Goal: Use online tool/utility

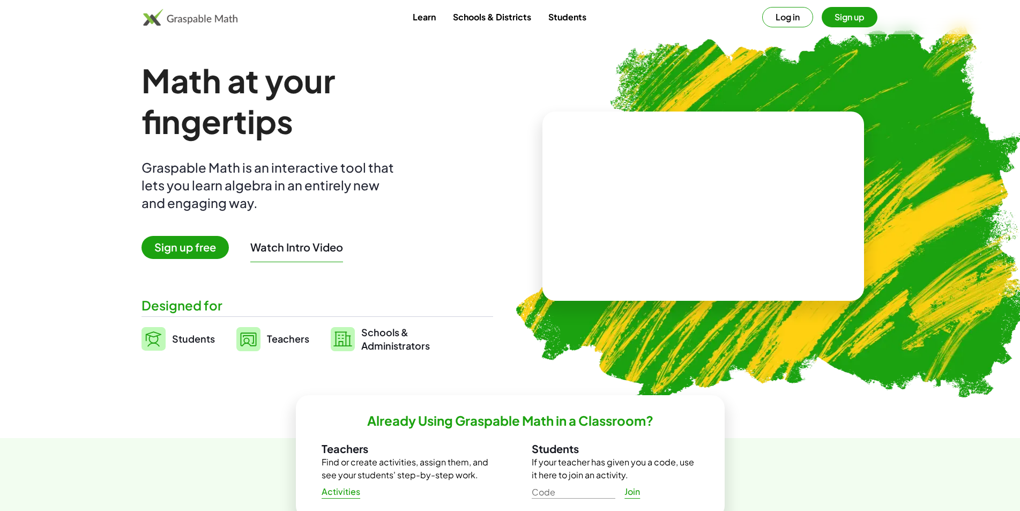
click at [780, 18] on button "Log in" at bounding box center [787, 17] width 51 height 20
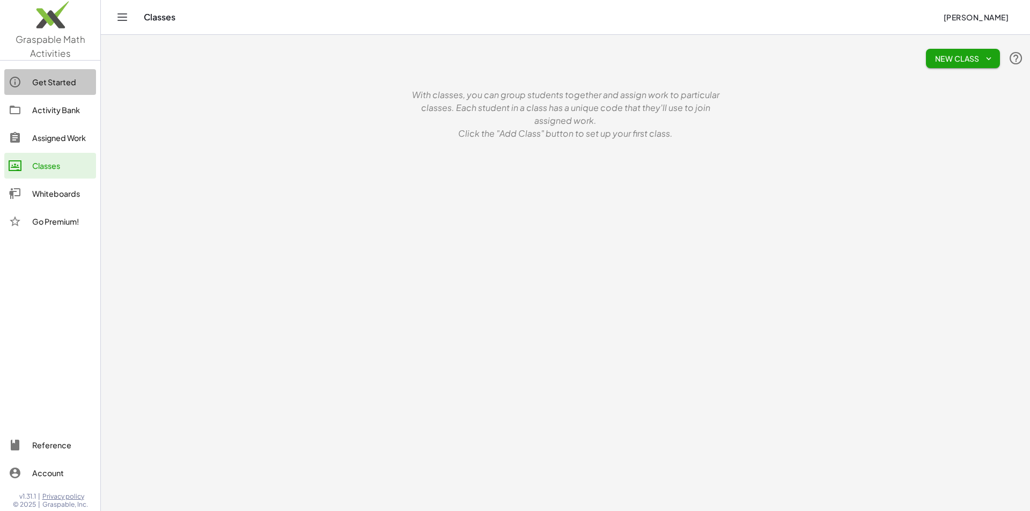
click at [56, 79] on div "Get Started" at bounding box center [62, 82] width 60 height 13
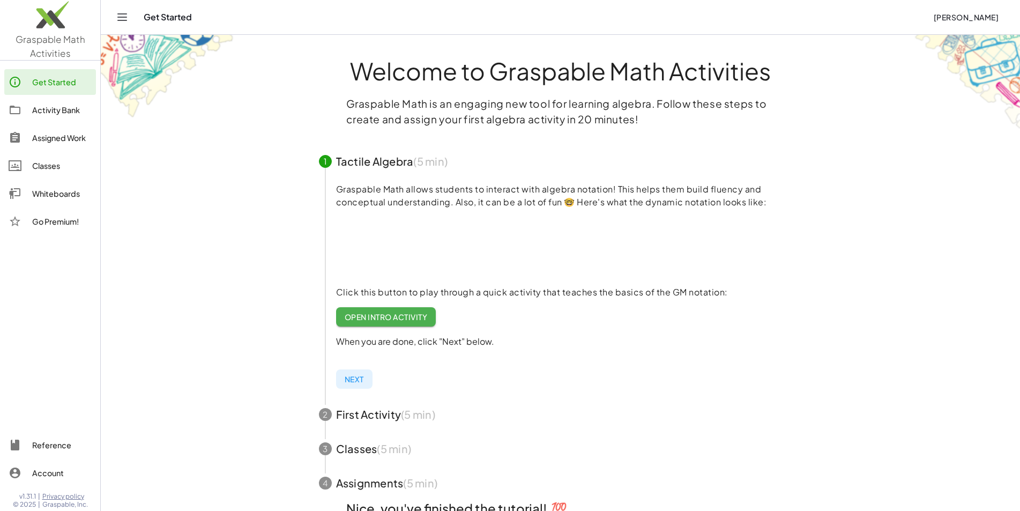
click at [46, 53] on span "Graspable Math Activities" at bounding box center [51, 46] width 70 height 26
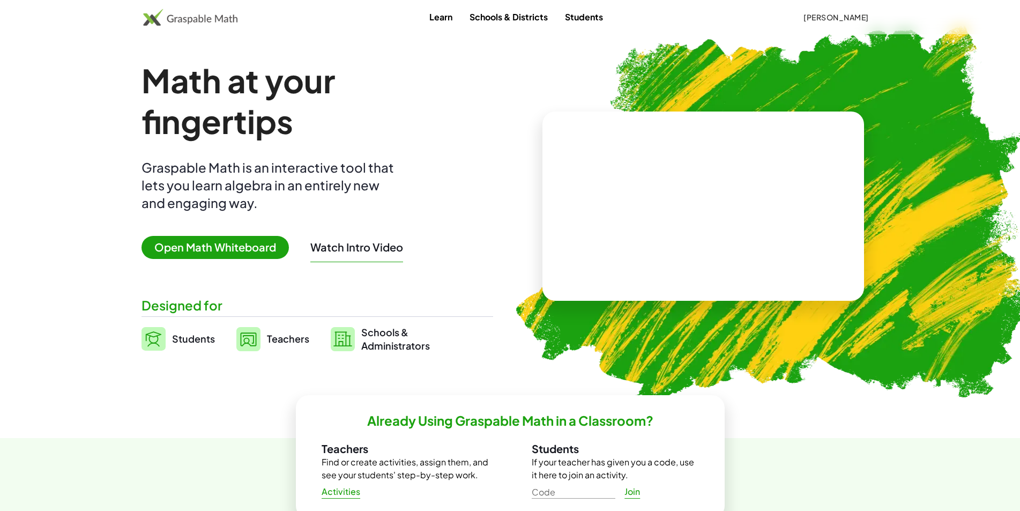
click at [194, 253] on span "Open Math Whiteboard" at bounding box center [215, 247] width 147 height 23
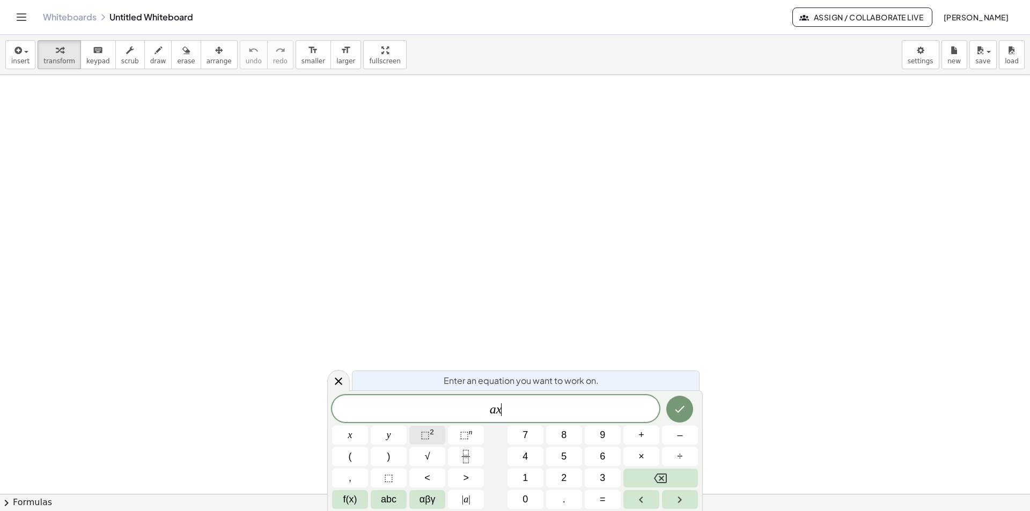
click at [432, 440] on span "⬚ 2" at bounding box center [426, 435] width 13 height 14
click at [687, 416] on button "Done" at bounding box center [679, 407] width 27 height 27
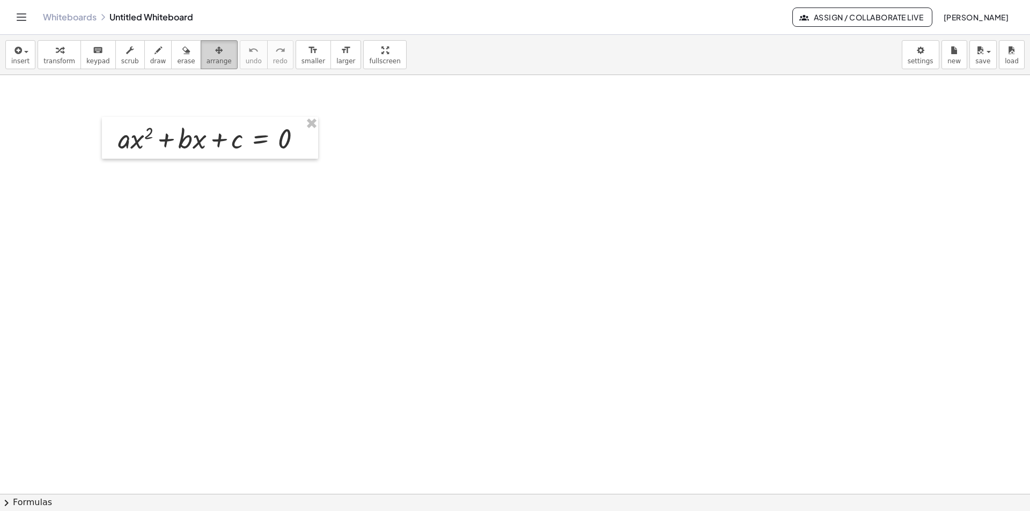
click at [208, 57] on span "arrange" at bounding box center [218, 61] width 25 height 8
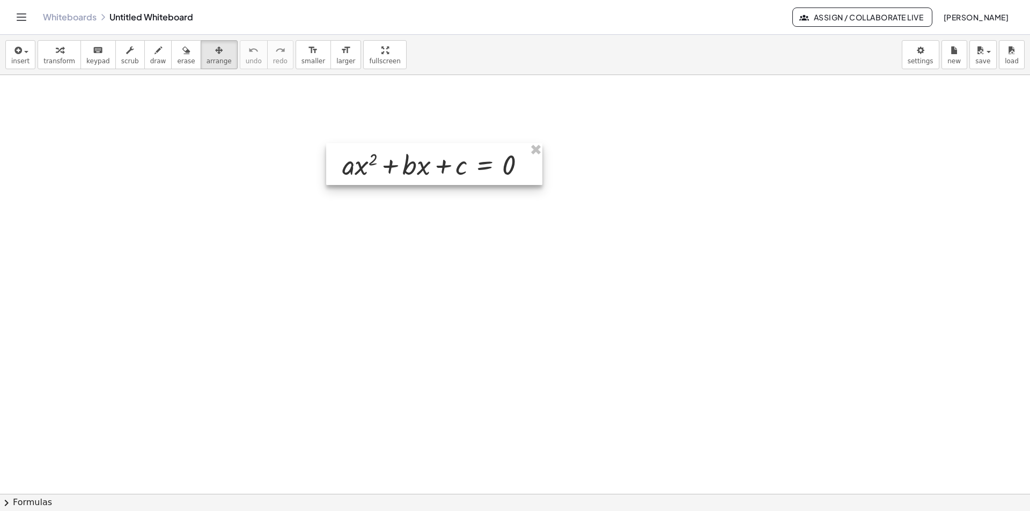
drag, startPoint x: 189, startPoint y: 150, endPoint x: 414, endPoint y: 178, distance: 227.0
click at [414, 178] on div at bounding box center [434, 164] width 216 height 42
click at [372, 171] on div at bounding box center [435, 166] width 216 height 42
click at [465, 177] on div at bounding box center [435, 166] width 216 height 42
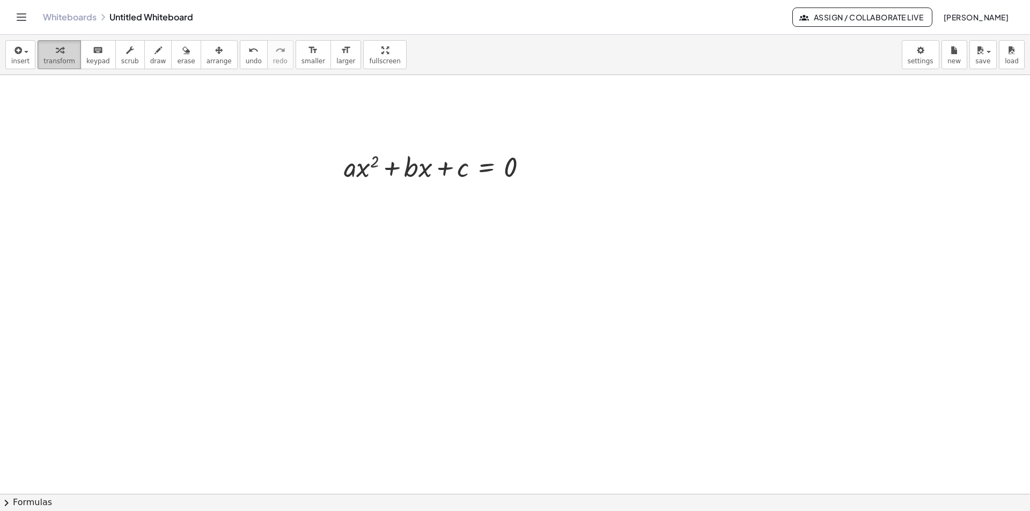
click at [56, 55] on icon "button" at bounding box center [60, 50] width 8 height 13
click at [402, 166] on div at bounding box center [439, 166] width 203 height 36
click at [485, 192] on icon at bounding box center [487, 194] width 10 height 9
click at [508, 196] on span "÷" at bounding box center [508, 195] width 6 height 16
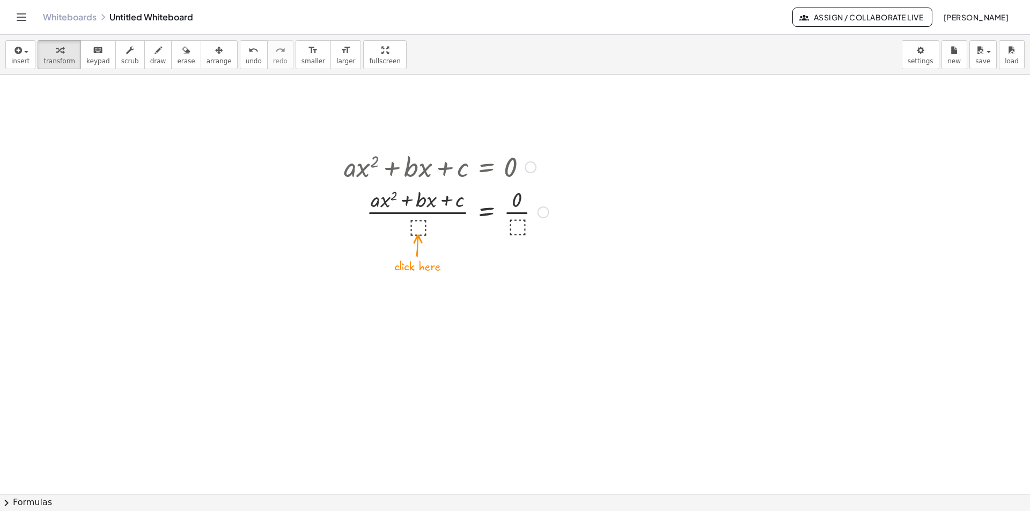
click at [421, 225] on div at bounding box center [446, 211] width 216 height 54
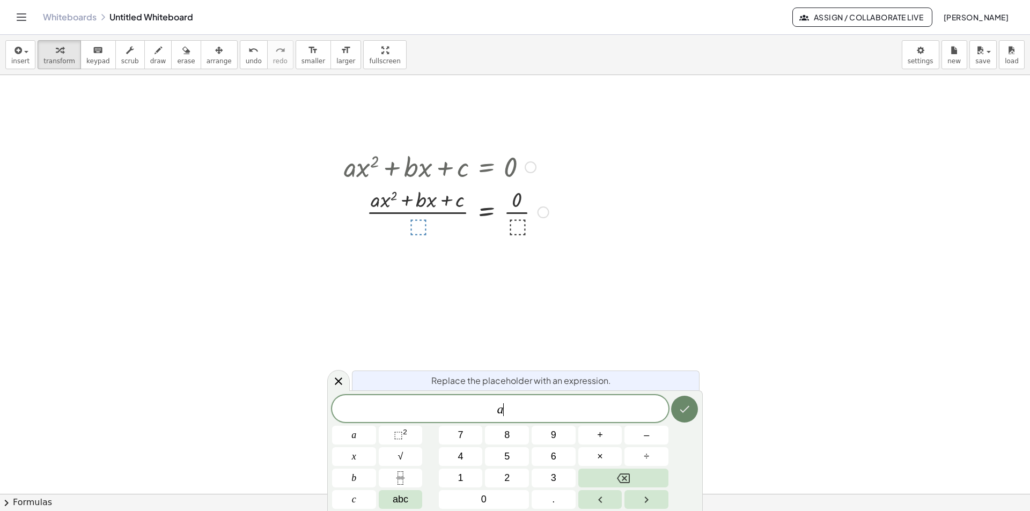
click at [685, 413] on icon "Done" at bounding box center [684, 409] width 13 height 13
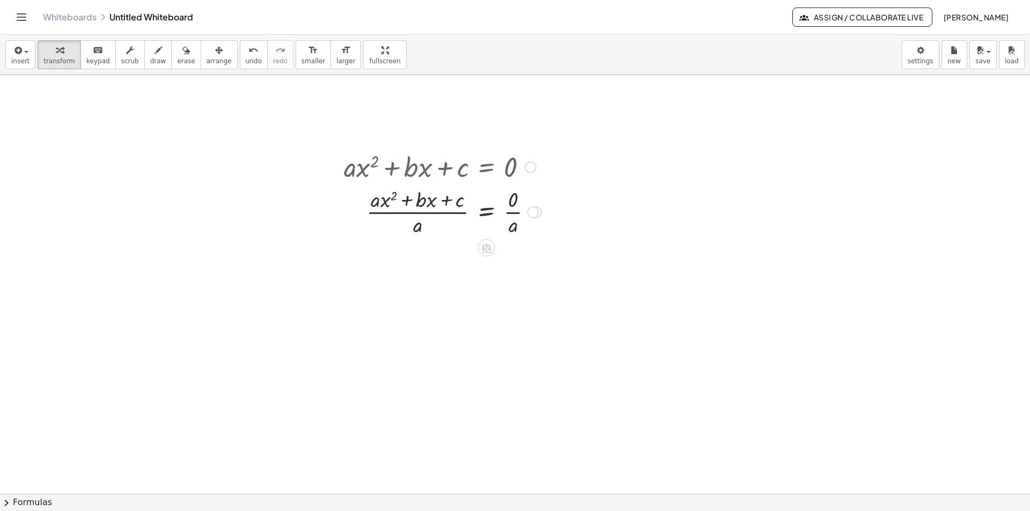
click at [414, 214] on div at bounding box center [442, 211] width 208 height 54
click at [406, 211] on div at bounding box center [442, 211] width 208 height 54
click at [404, 203] on div at bounding box center [442, 211] width 208 height 54
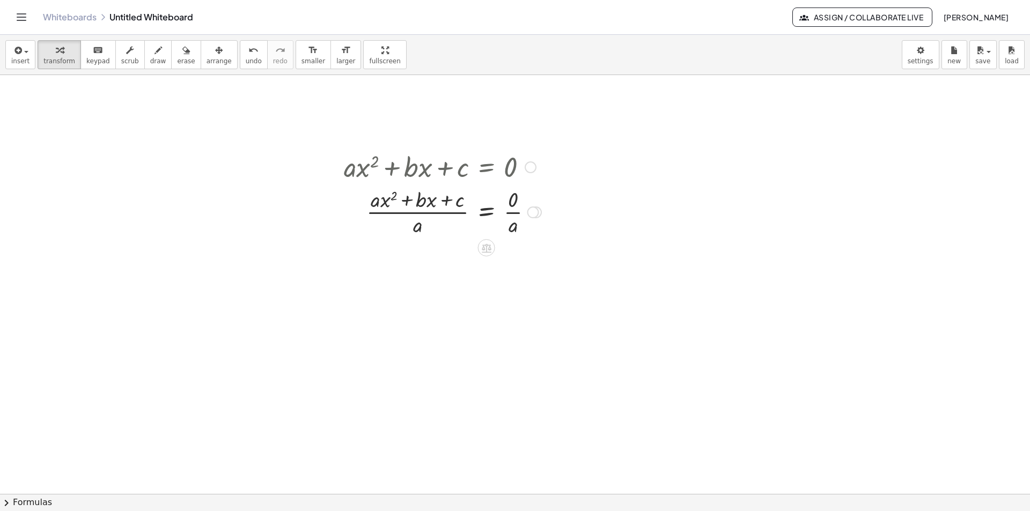
click at [404, 202] on div at bounding box center [442, 211] width 208 height 54
click at [409, 210] on div at bounding box center [442, 211] width 208 height 54
click at [411, 211] on div at bounding box center [442, 211] width 208 height 54
click at [412, 211] on div at bounding box center [442, 211] width 208 height 54
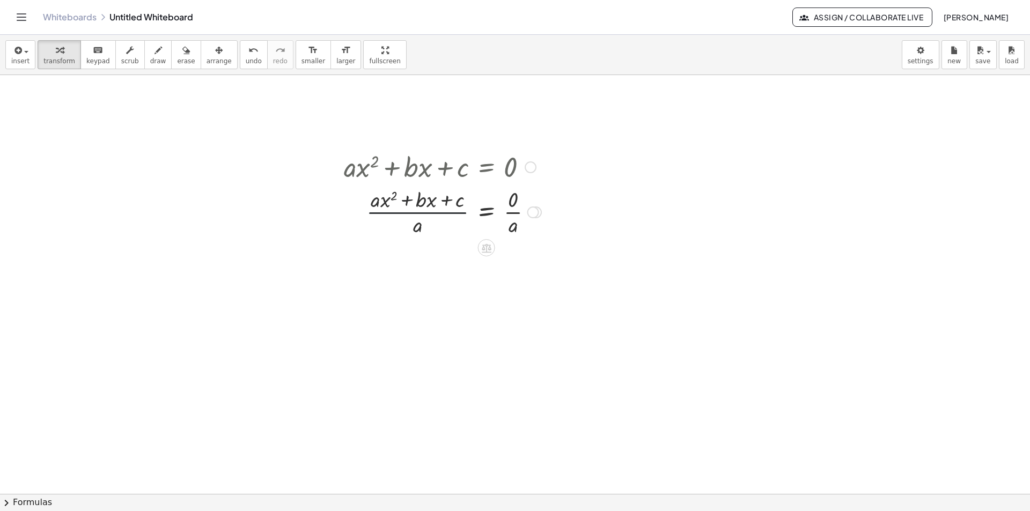
click at [415, 214] on div at bounding box center [442, 211] width 208 height 54
click at [416, 214] on div at bounding box center [442, 211] width 208 height 54
click at [405, 216] on div at bounding box center [442, 211] width 208 height 54
click at [432, 213] on div at bounding box center [442, 211] width 208 height 54
click at [431, 213] on div at bounding box center [442, 211] width 208 height 54
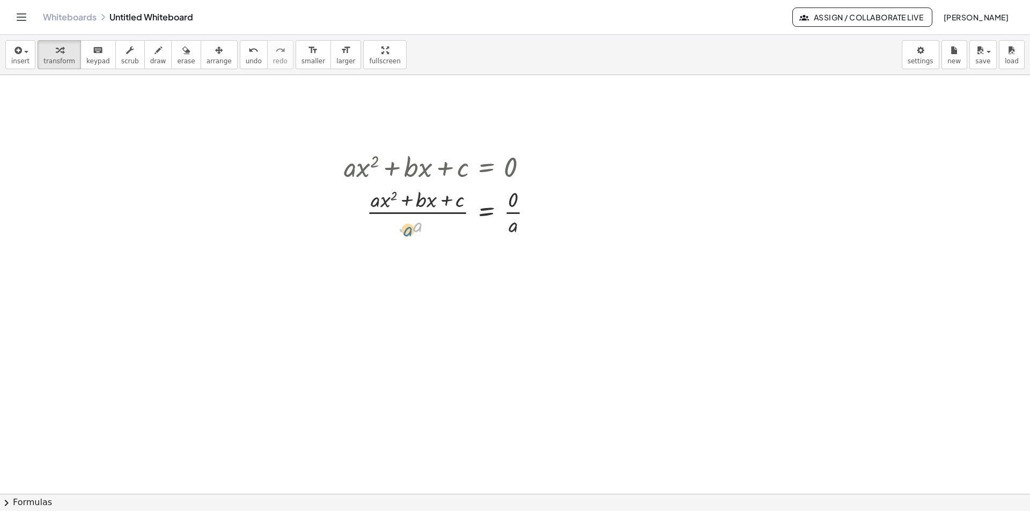
drag, startPoint x: 418, startPoint y: 227, endPoint x: 425, endPoint y: 228, distance: 7.6
click at [426, 229] on div at bounding box center [442, 211] width 208 height 54
drag, startPoint x: 376, startPoint y: 204, endPoint x: 360, endPoint y: 208, distance: 17.0
drag, startPoint x: 420, startPoint y: 253, endPoint x: 407, endPoint y: 257, distance: 13.6
click at [407, 257] on div at bounding box center [442, 265] width 208 height 54
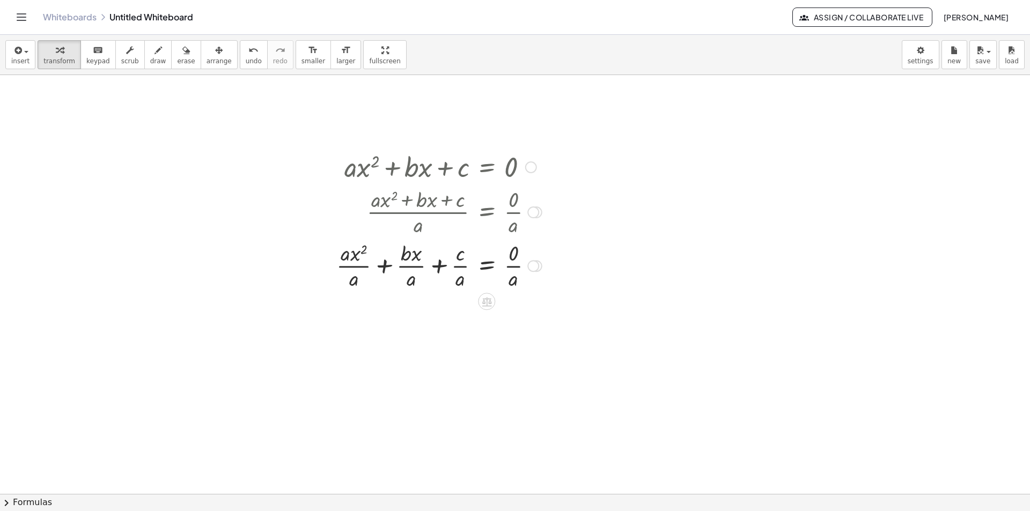
click at [357, 267] on div at bounding box center [439, 265] width 216 height 54
click at [513, 321] on div at bounding box center [439, 319] width 216 height 54
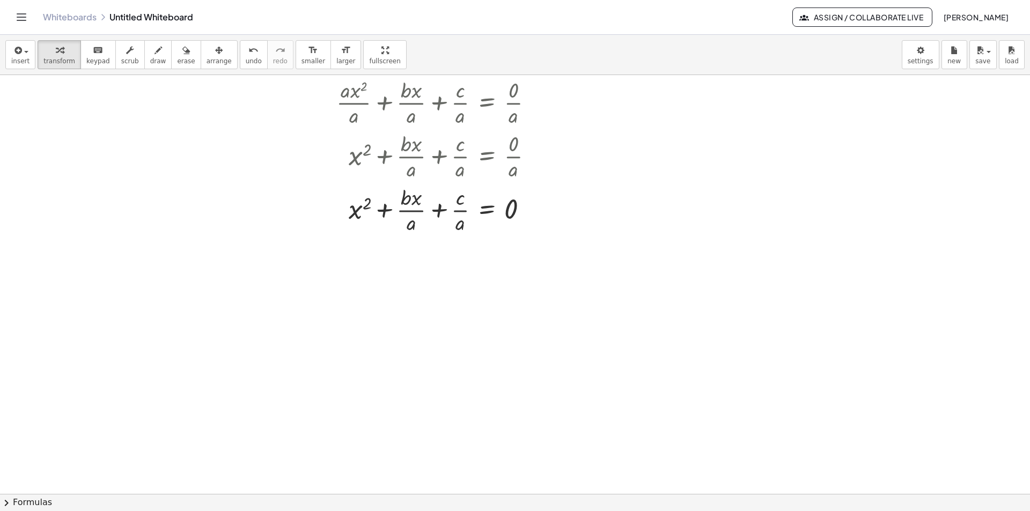
scroll to position [184, 0]
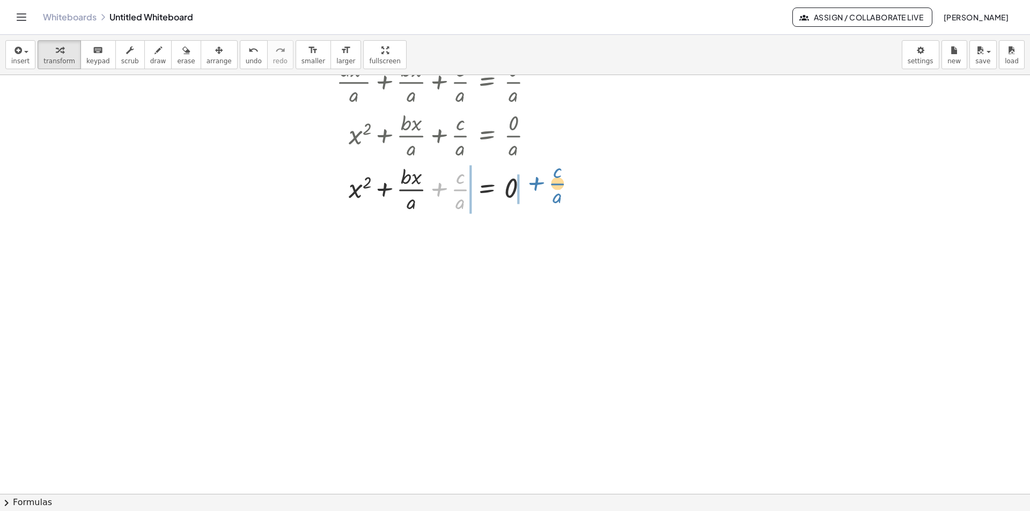
drag, startPoint x: 464, startPoint y: 190, endPoint x: 561, endPoint y: 184, distance: 97.2
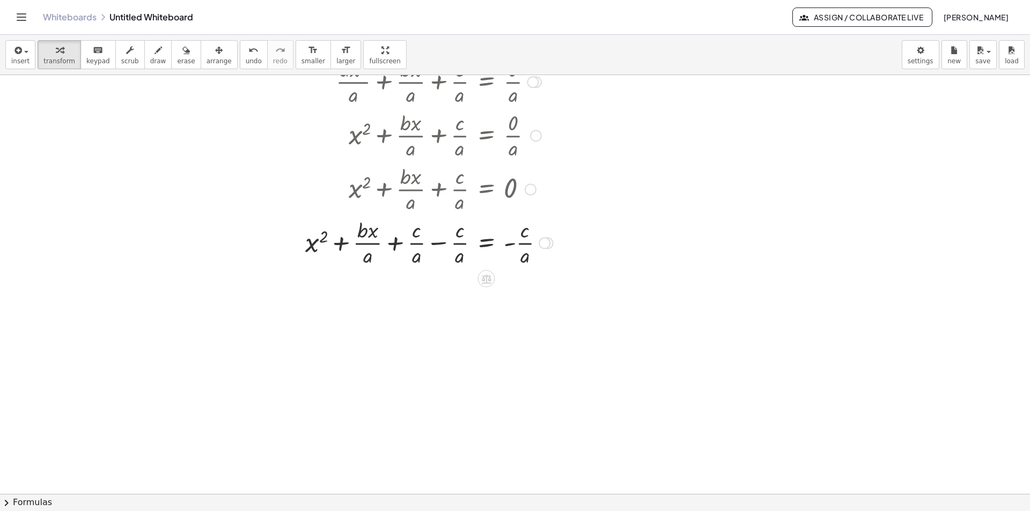
click at [440, 246] on div at bounding box center [429, 242] width 258 height 54
click at [483, 331] on icon at bounding box center [487, 332] width 10 height 9
click at [443, 331] on span "+" at bounding box center [443, 333] width 6 height 16
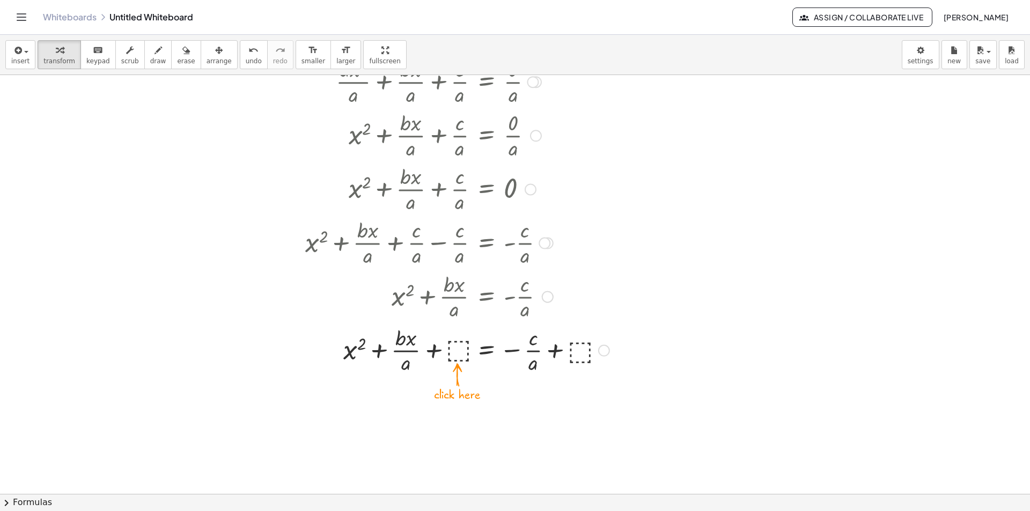
click at [454, 348] on div at bounding box center [457, 350] width 315 height 54
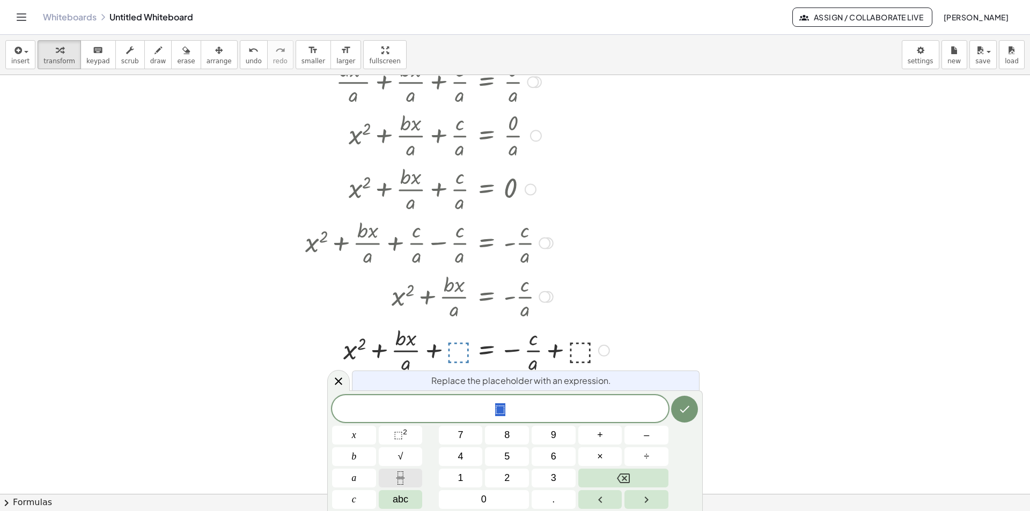
click at [412, 475] on button "Fraction" at bounding box center [401, 478] width 44 height 19
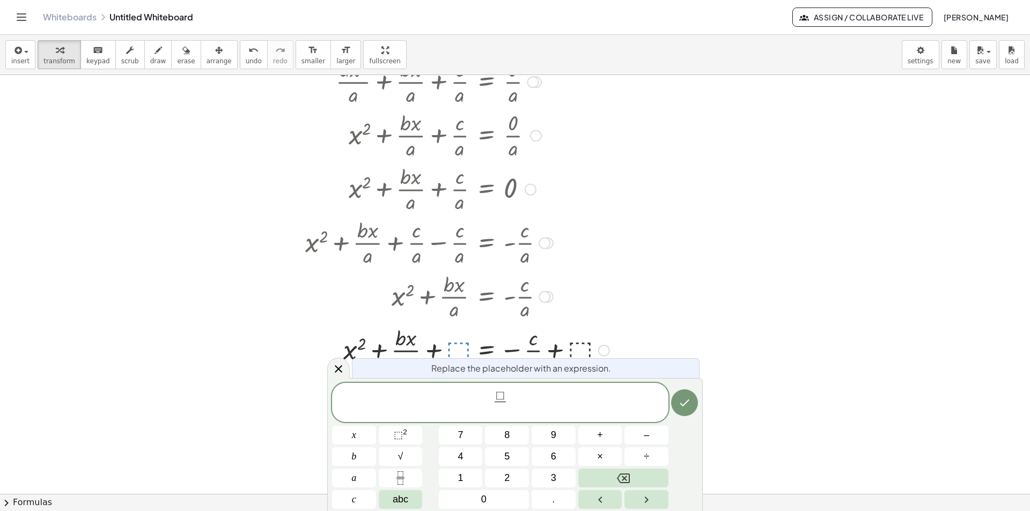
click at [504, 397] on span "⬚" at bounding box center [499, 396] width 11 height 12
click at [500, 397] on span "⬚" at bounding box center [499, 396] width 9 height 12
click at [500, 396] on span "⬚" at bounding box center [499, 396] width 9 height 12
click at [501, 395] on span "⬚" at bounding box center [499, 396] width 9 height 12
click at [495, 395] on span "​ ⬚" at bounding box center [499, 396] width 11 height 12
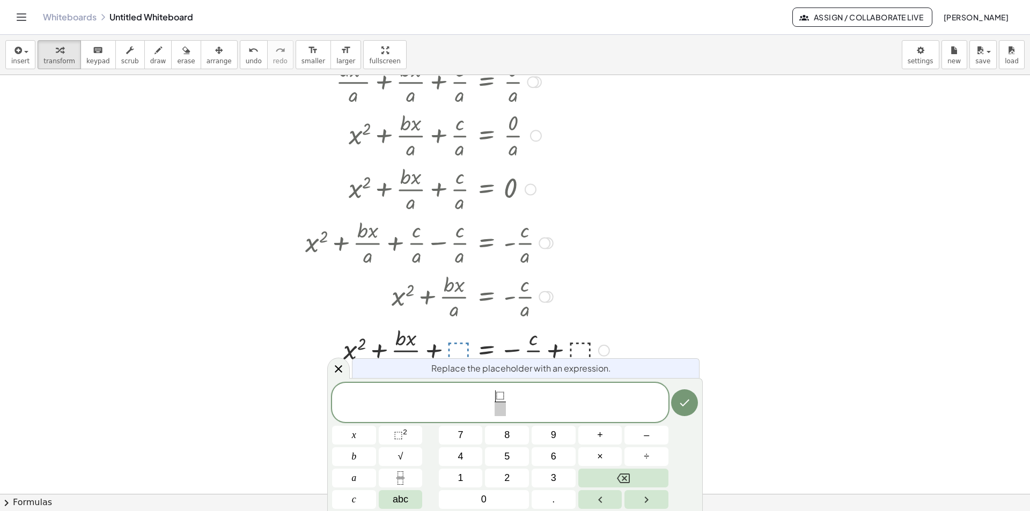
click at [499, 395] on span "⬚" at bounding box center [499, 396] width 9 height 12
click at [500, 395] on span "⬚" at bounding box center [499, 396] width 9 height 12
click at [503, 396] on span "⬚" at bounding box center [502, 396] width 9 height 12
drag, startPoint x: 505, startPoint y: 396, endPoint x: 496, endPoint y: 396, distance: 9.1
click at [406, 439] on span "⬚ 2" at bounding box center [400, 435] width 13 height 14
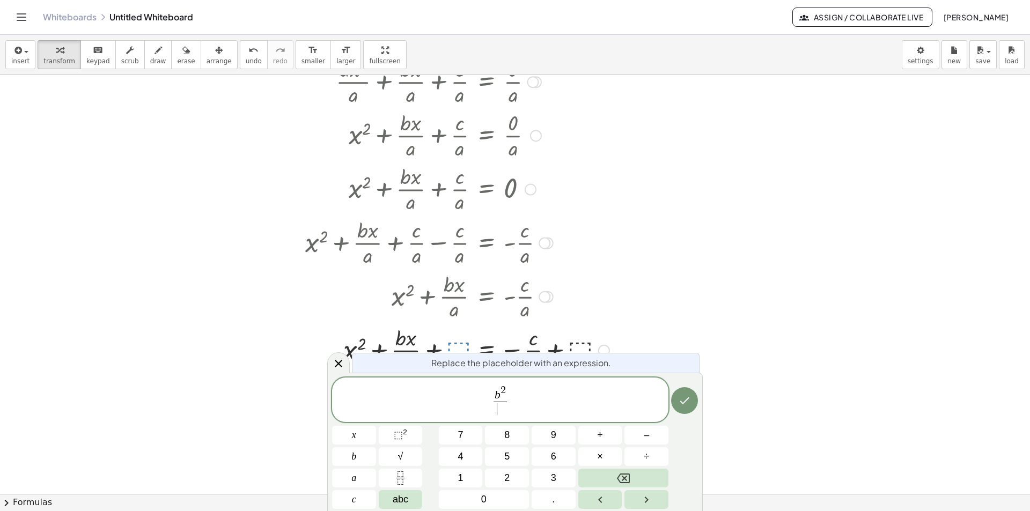
click at [499, 415] on span "​" at bounding box center [499, 409] width 13 height 14
click at [398, 437] on span "⬚" at bounding box center [398, 434] width 9 height 11
click at [411, 439] on button "⬚ 2" at bounding box center [401, 435] width 44 height 19
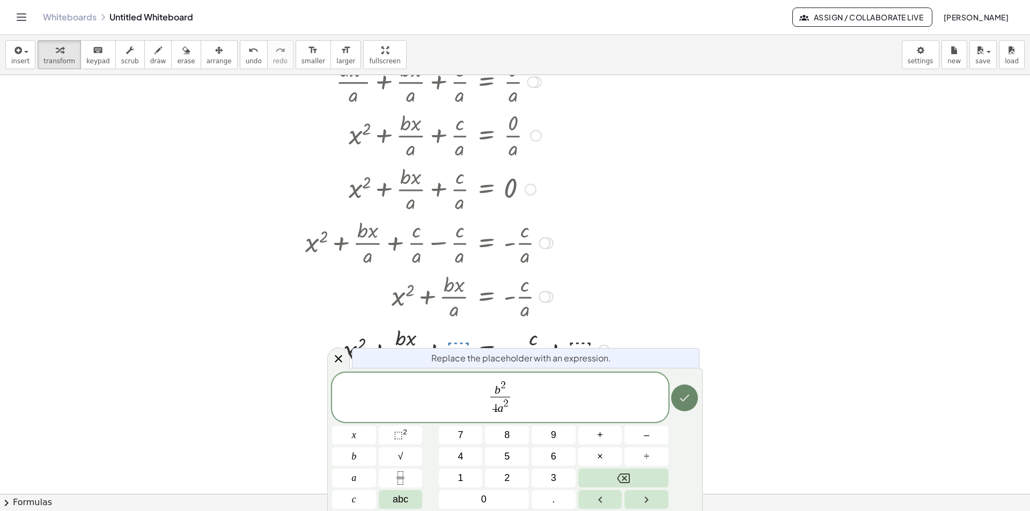
click at [693, 398] on button "Done" at bounding box center [684, 397] width 27 height 27
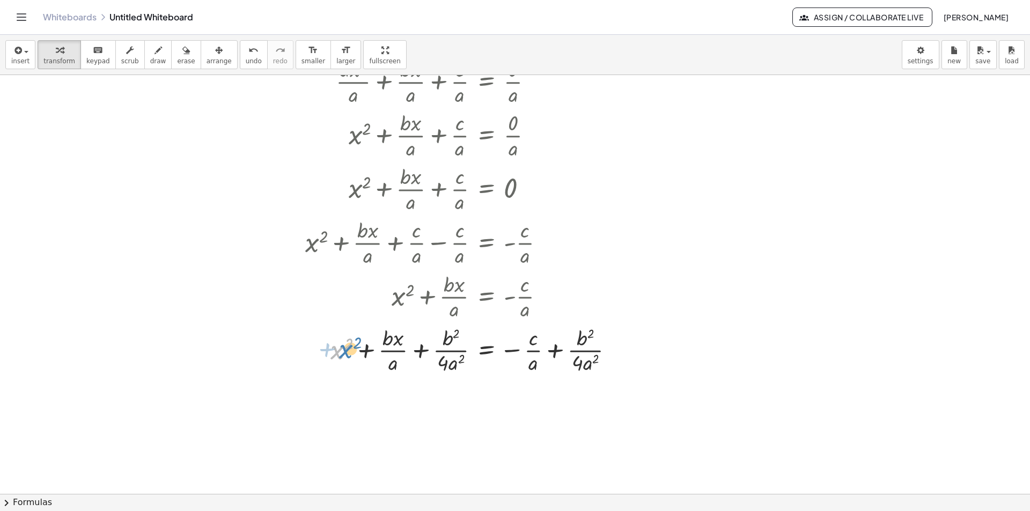
drag, startPoint x: 335, startPoint y: 353, endPoint x: 343, endPoint y: 352, distance: 7.6
click at [343, 352] on div at bounding box center [464, 350] width 328 height 54
click at [534, 351] on div at bounding box center [464, 350] width 328 height 54
click at [529, 342] on div at bounding box center [464, 350] width 328 height 54
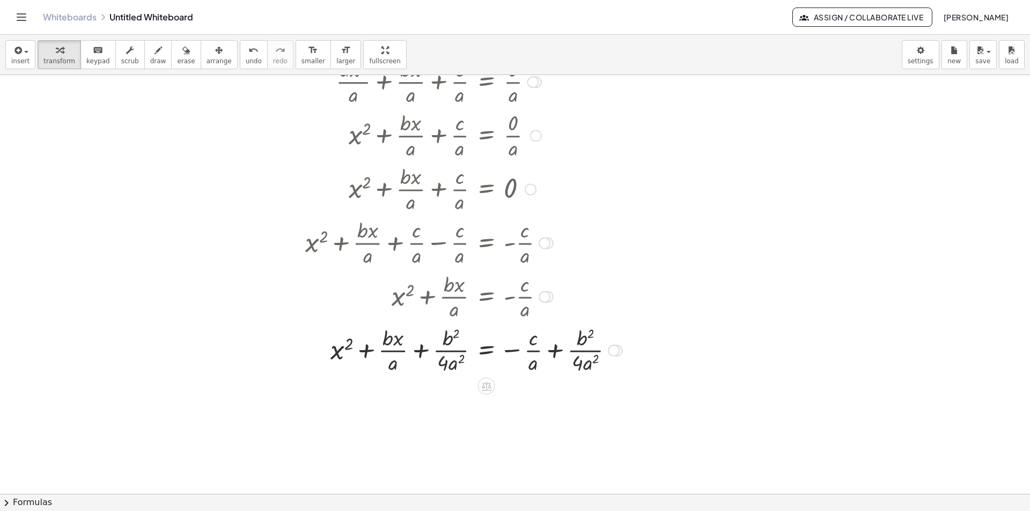
click at [529, 342] on div at bounding box center [464, 350] width 328 height 54
click at [525, 341] on div at bounding box center [464, 350] width 328 height 54
click at [557, 351] on div at bounding box center [464, 350] width 328 height 54
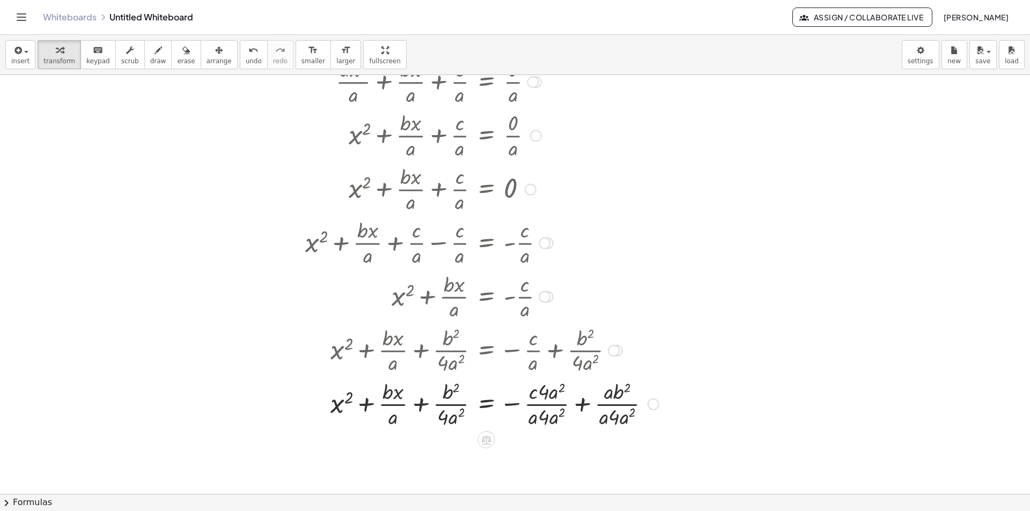
click at [562, 388] on div at bounding box center [482, 403] width 364 height 54
click at [556, 405] on div at bounding box center [482, 403] width 364 height 54
drag, startPoint x: 540, startPoint y: 420, endPoint x: 559, endPoint y: 417, distance: 19.0
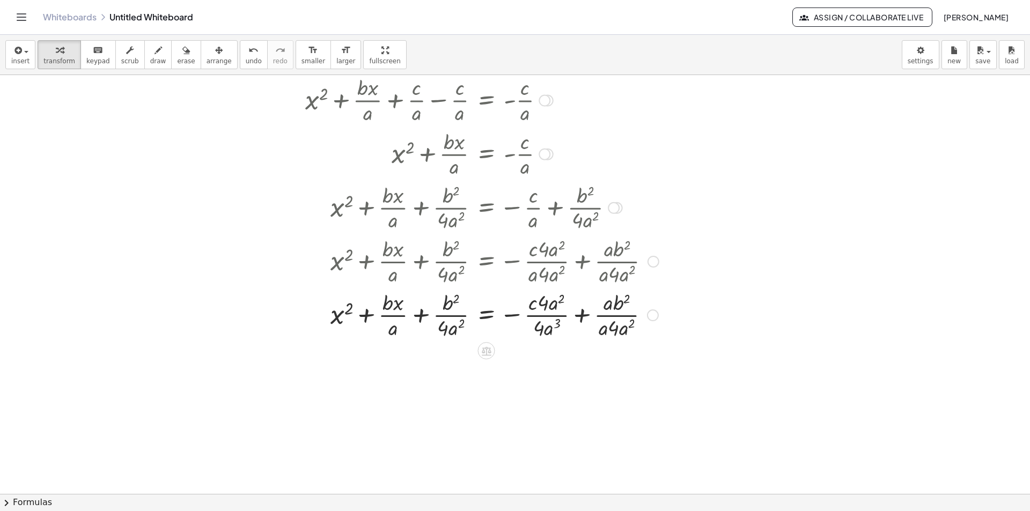
scroll to position [345, 0]
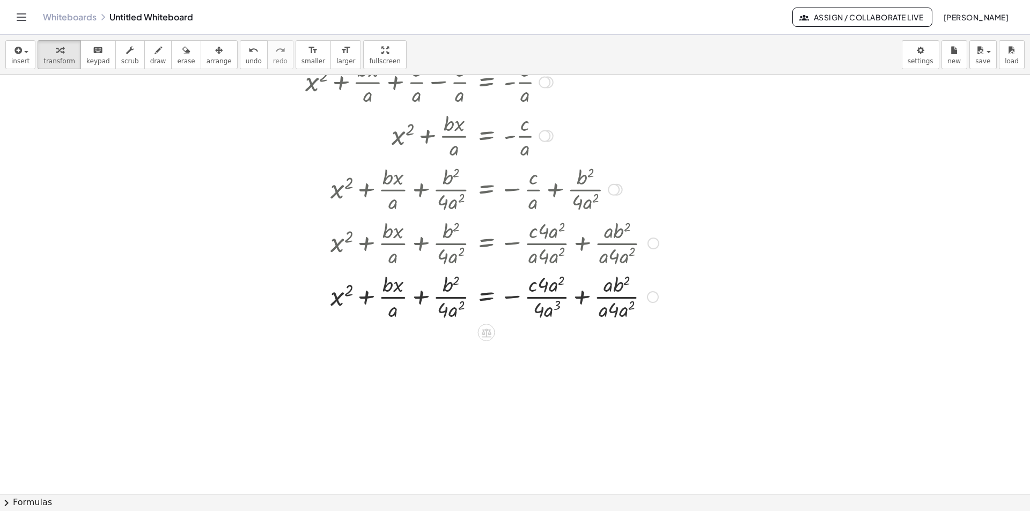
click at [424, 298] on div at bounding box center [482, 296] width 364 height 54
click at [425, 298] on div at bounding box center [482, 296] width 364 height 54
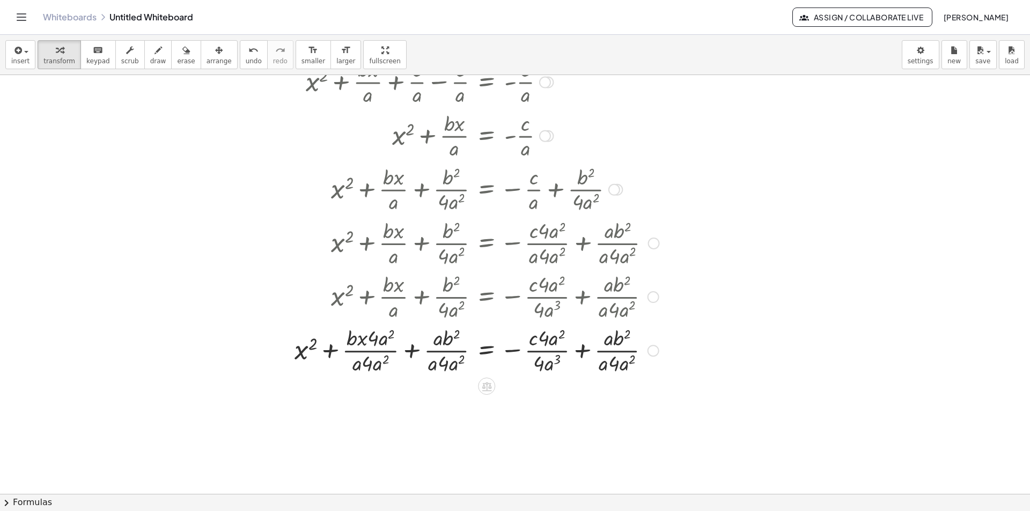
click at [332, 353] on div at bounding box center [476, 350] width 375 height 54
drag, startPoint x: 332, startPoint y: 353, endPoint x: 330, endPoint y: 347, distance: 5.8
click at [334, 351] on div at bounding box center [476, 350] width 375 height 54
click at [330, 354] on div at bounding box center [456, 350] width 414 height 54
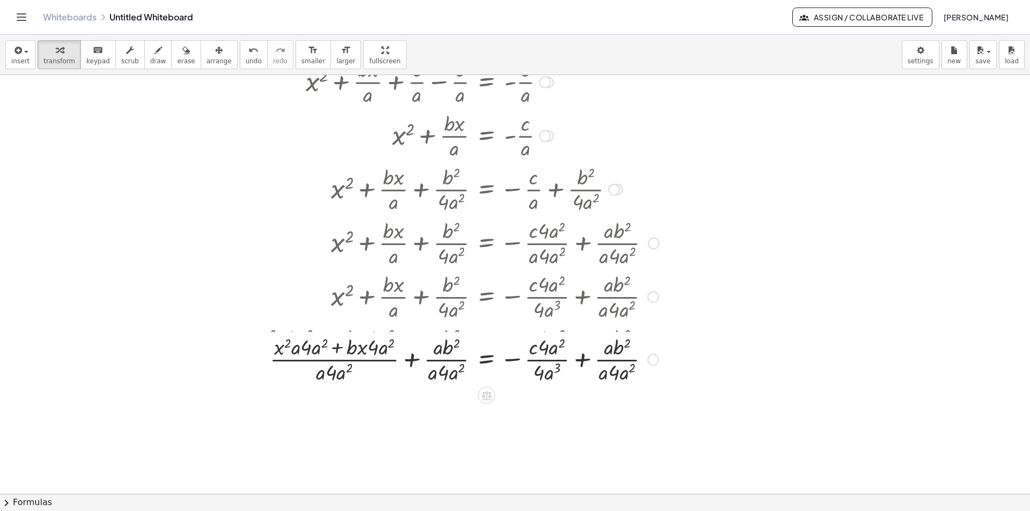
click at [410, 354] on div at bounding box center [456, 350] width 414 height 54
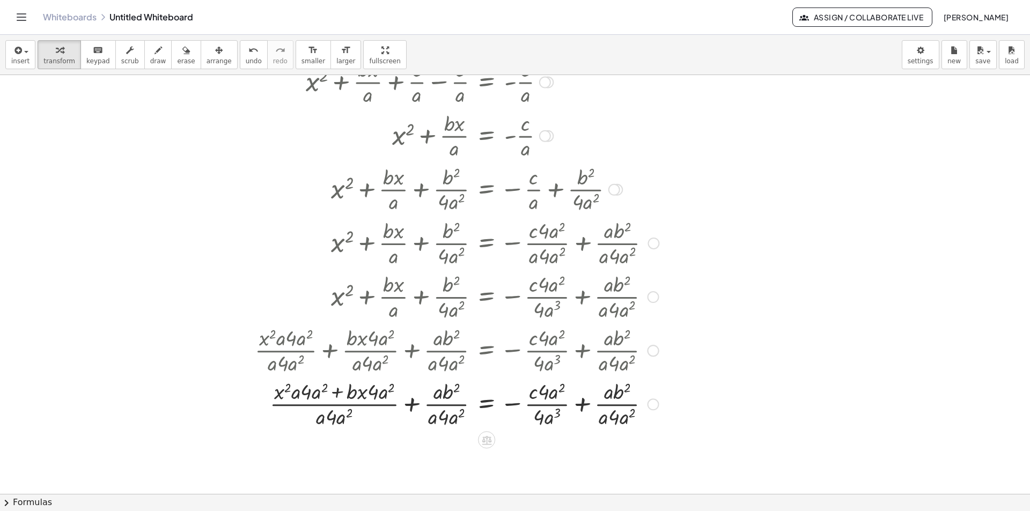
click at [409, 402] on div at bounding box center [456, 403] width 414 height 54
click at [408, 402] on div at bounding box center [456, 403] width 414 height 54
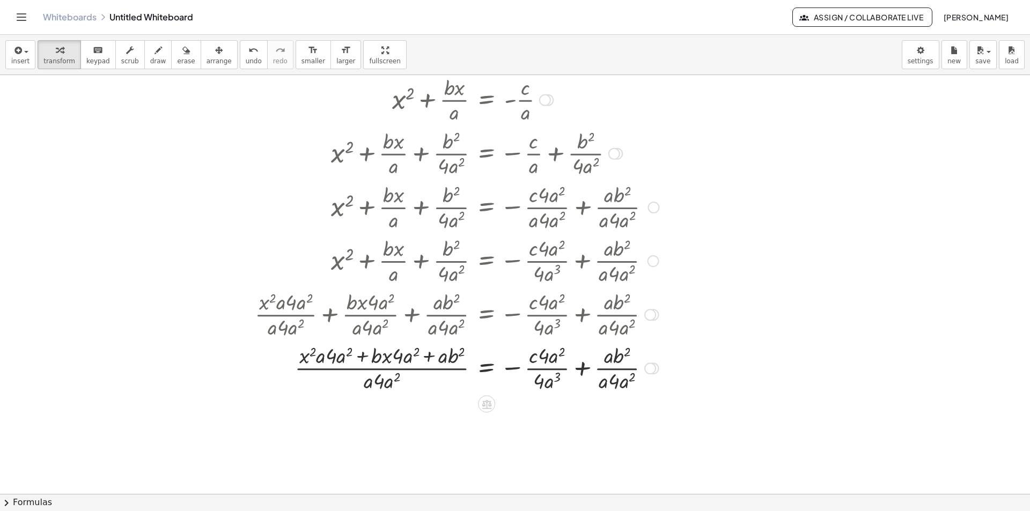
scroll to position [419, 0]
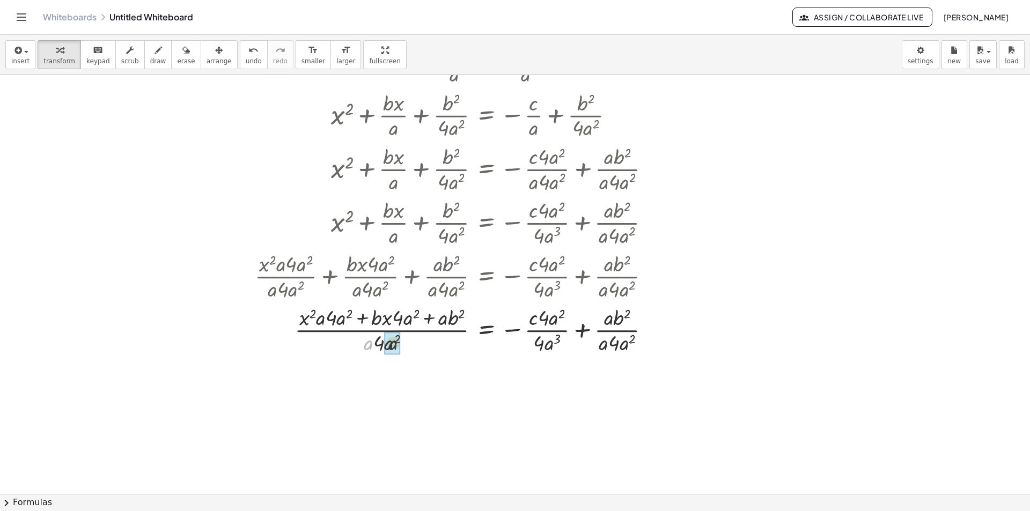
drag, startPoint x: 366, startPoint y: 349, endPoint x: 392, endPoint y: 349, distance: 25.7
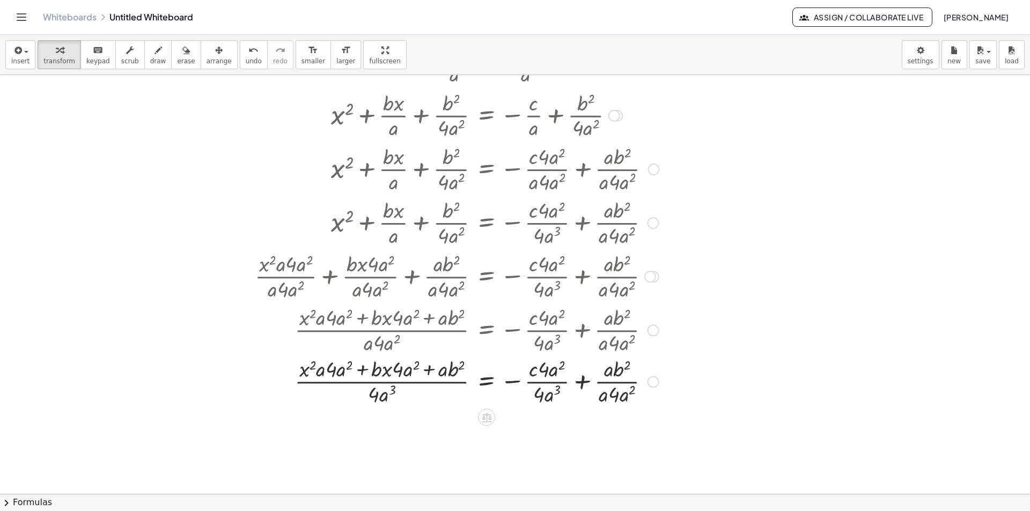
click at [325, 322] on div at bounding box center [456, 329] width 414 height 54
drag, startPoint x: 323, startPoint y: 371, endPoint x: 343, endPoint y: 372, distance: 19.9
drag, startPoint x: 332, startPoint y: 376, endPoint x: 303, endPoint y: 375, distance: 29.5
click at [303, 375] on div at bounding box center [456, 383] width 414 height 54
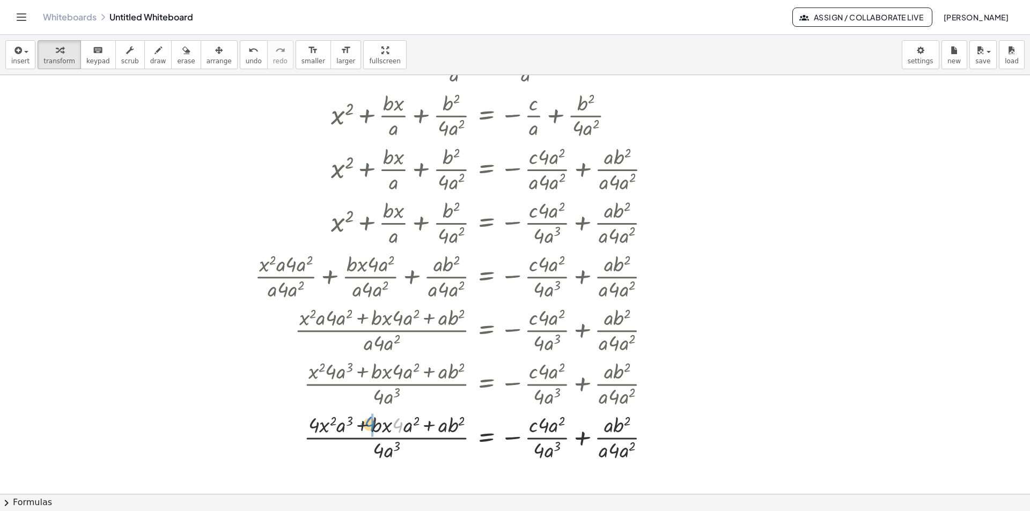
drag, startPoint x: 400, startPoint y: 428, endPoint x: 374, endPoint y: 427, distance: 26.3
click at [374, 427] on div at bounding box center [456, 437] width 414 height 54
